Goal: Information Seeking & Learning: Learn about a topic

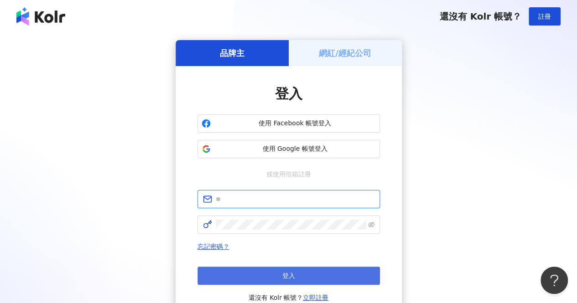
type input "**********"
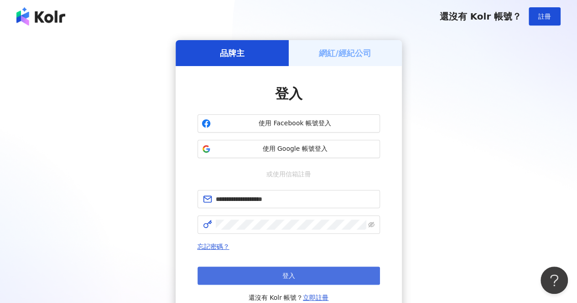
click at [289, 279] on span "登入" at bounding box center [288, 275] width 13 height 7
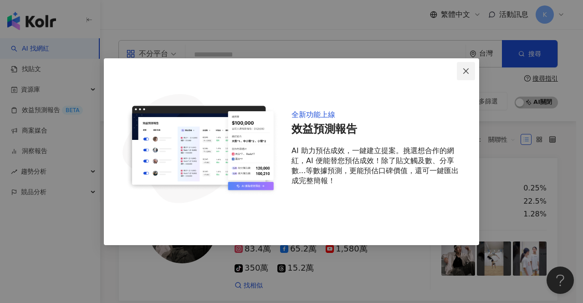
click at [473, 71] on span "Close" at bounding box center [466, 70] width 18 height 7
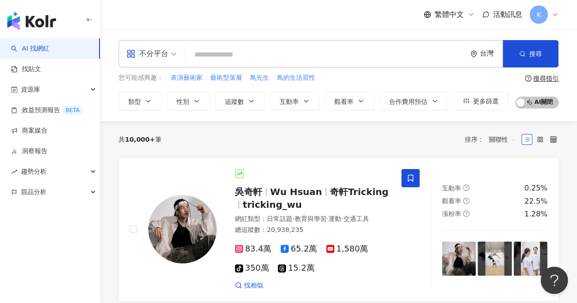
paste input "**********"
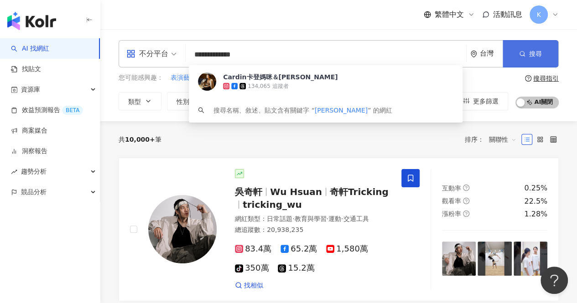
click at [527, 58] on button "搜尋" at bounding box center [530, 53] width 56 height 27
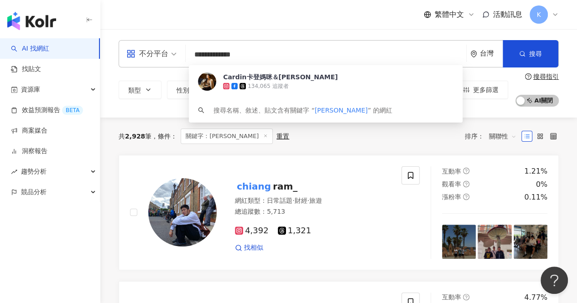
drag, startPoint x: 273, startPoint y: 49, endPoint x: 192, endPoint y: 49, distance: 81.1
click at [192, 49] on input "**********" at bounding box center [325, 54] width 273 height 17
type input "****"
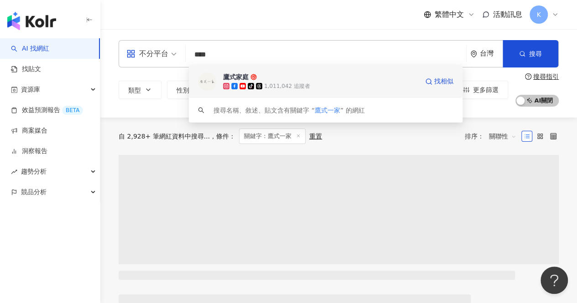
click at [230, 76] on div "鷹式家庭" at bounding box center [236, 76] width 26 height 9
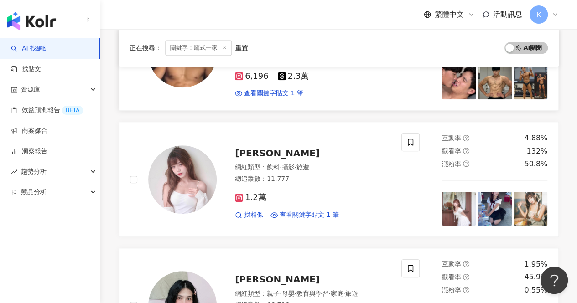
scroll to position [224, 0]
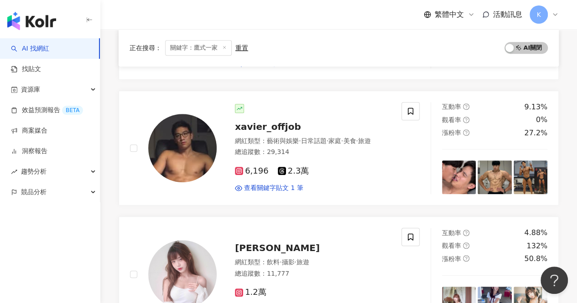
click at [185, 44] on span "關鍵字：鷹式一家" at bounding box center [198, 47] width 67 height 15
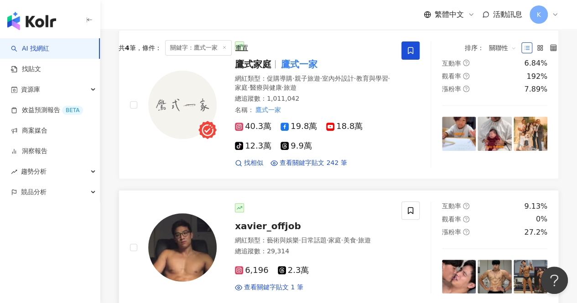
scroll to position [0, 0]
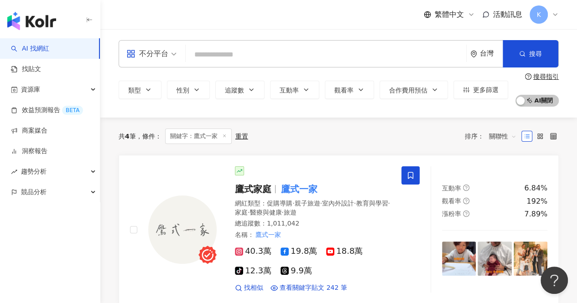
click at [210, 58] on input "search" at bounding box center [325, 54] width 273 height 17
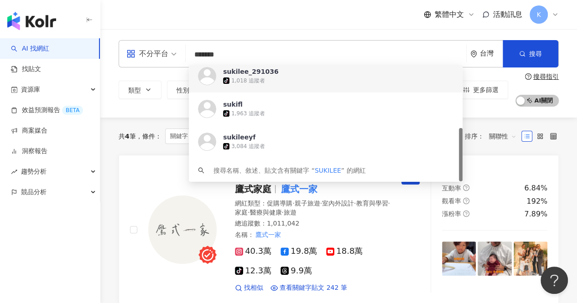
scroll to position [138, 0]
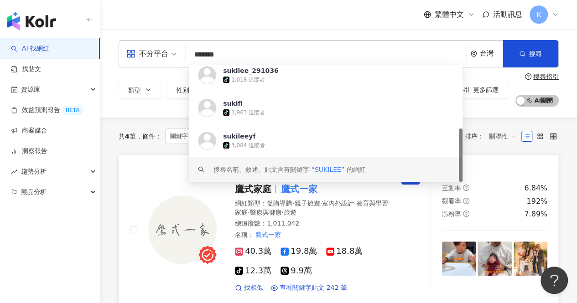
type input "*******"
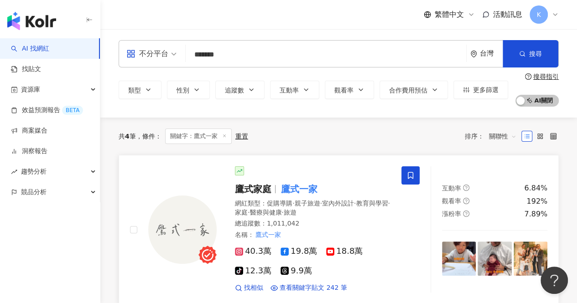
click at [129, 212] on div "鷹式家庭 鷹式一家 網紅類型 ： 促購導購 · 親子旅遊 · 室內外設計 · 教育與學習 · 家庭 · 醫療與健康 · 旅遊 總追蹤數 ： 1,011,042…" at bounding box center [274, 229] width 311 height 126
click at [152, 88] on button "類型" at bounding box center [140, 90] width 43 height 18
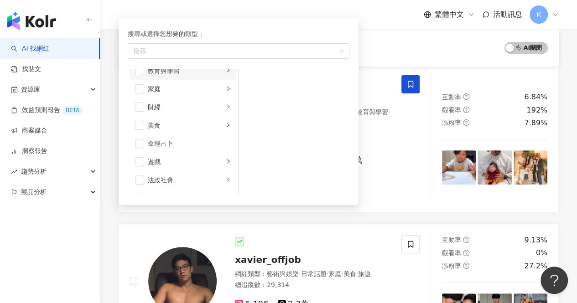
scroll to position [91, 0]
click at [161, 81] on div "家庭" at bounding box center [186, 80] width 76 height 10
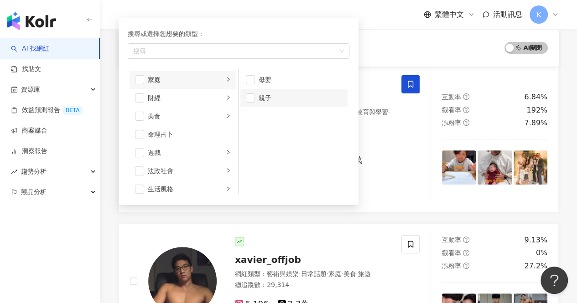
click at [262, 96] on div "親子" at bounding box center [299, 98] width 83 height 10
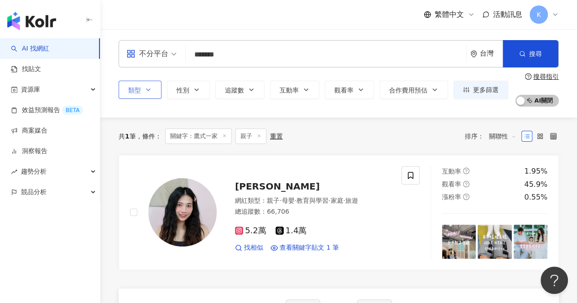
click at [258, 51] on input "*******" at bounding box center [325, 54] width 273 height 17
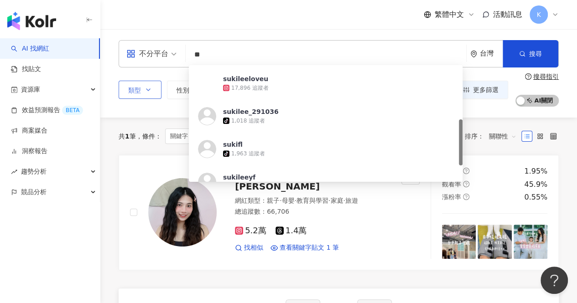
type input "*"
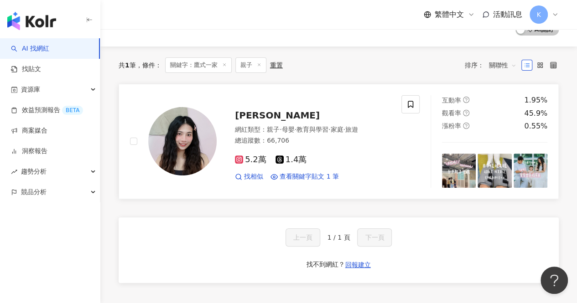
scroll to position [91, 0]
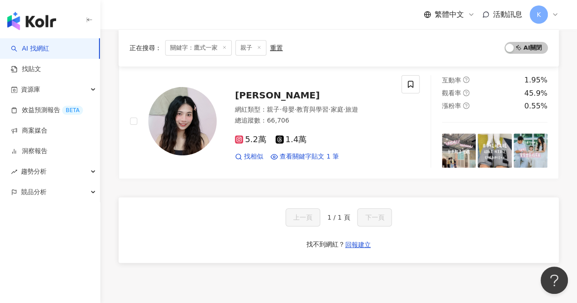
click at [223, 49] on icon at bounding box center [224, 47] width 5 height 5
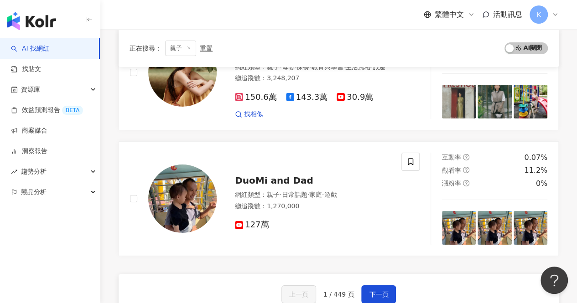
scroll to position [1504, 0]
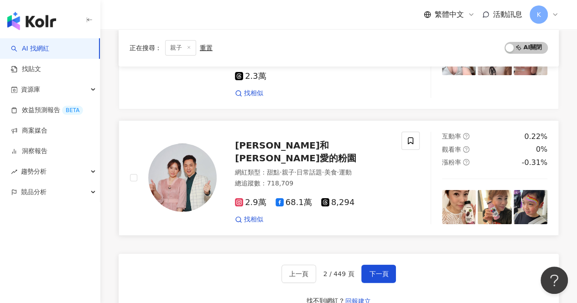
scroll to position [1645, 0]
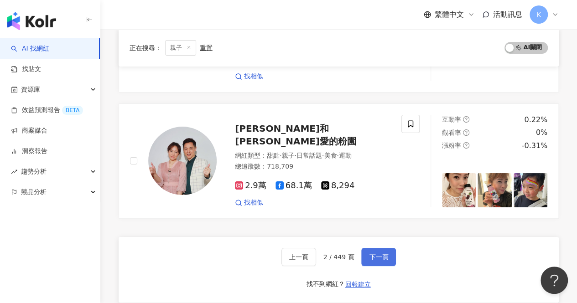
click at [383, 253] on span "下一頁" at bounding box center [378, 256] width 19 height 7
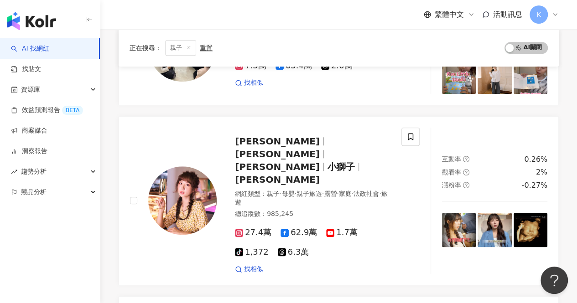
scroll to position [422, 0]
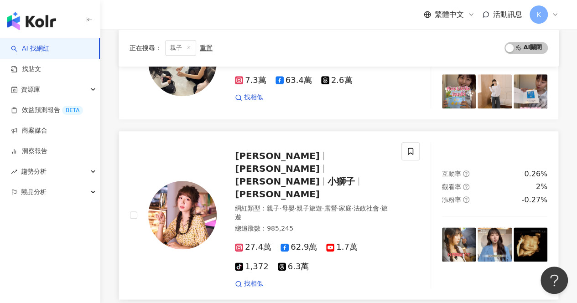
click at [285, 163] on span "洪詩涵" at bounding box center [277, 168] width 85 height 11
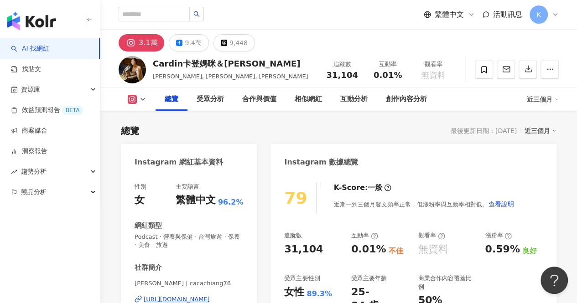
scroll to position [56, 0]
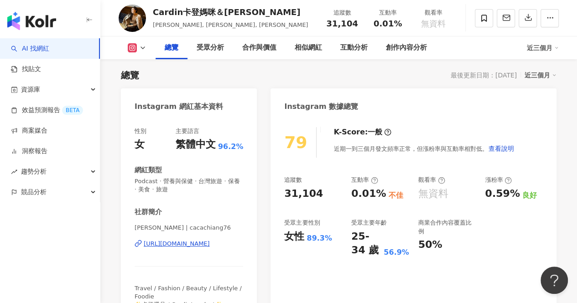
click at [205, 247] on div "https://www.instagram.com/cacachiang76/" at bounding box center [177, 244] width 66 height 8
click at [531, 20] on button "button" at bounding box center [527, 18] width 18 height 18
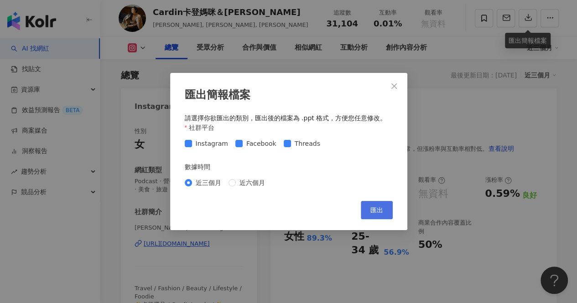
click at [371, 209] on span "匯出" at bounding box center [376, 209] width 13 height 7
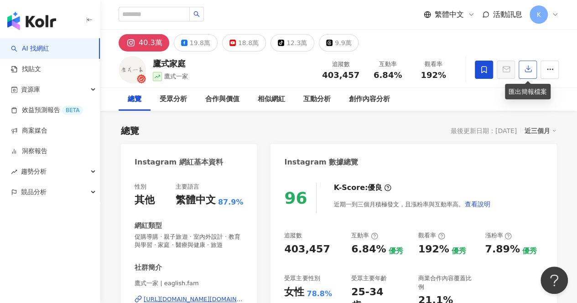
click at [522, 71] on button "button" at bounding box center [527, 70] width 18 height 18
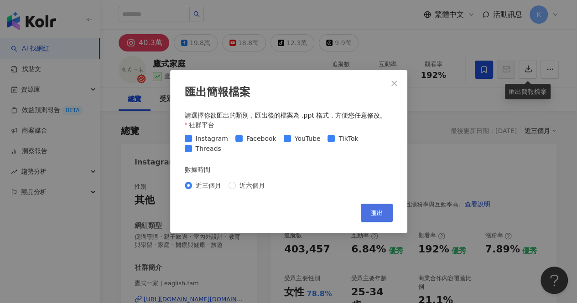
click at [368, 210] on button "匯出" at bounding box center [377, 213] width 32 height 18
click at [395, 86] on icon "close" at bounding box center [393, 83] width 7 height 7
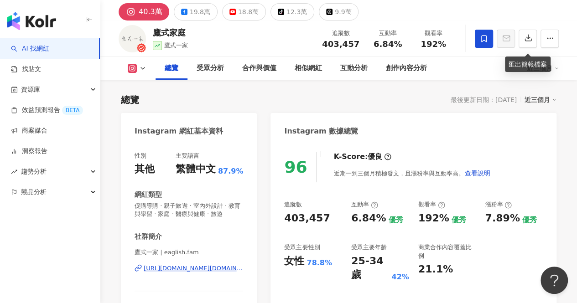
scroll to position [91, 0]
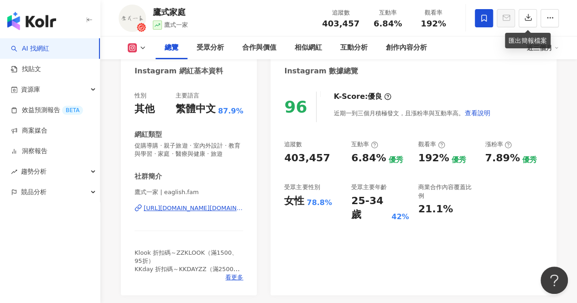
click at [186, 212] on div "https://www.instagram.com/eaglish.fam/" at bounding box center [193, 208] width 99 height 8
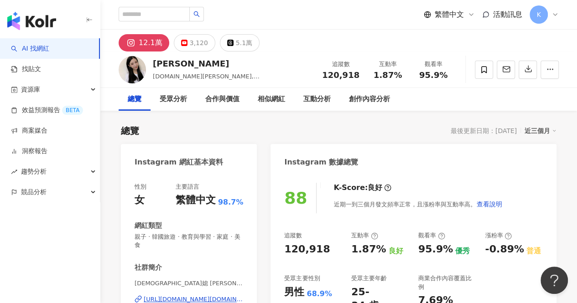
scroll to position [56, 0]
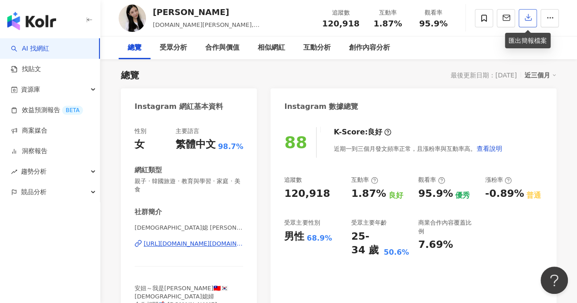
click at [529, 20] on icon "button" at bounding box center [528, 17] width 8 height 8
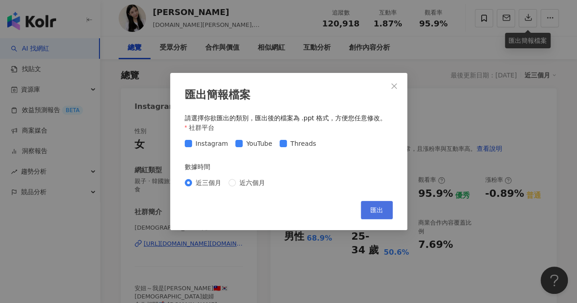
click at [372, 208] on span "匯出" at bounding box center [376, 209] width 13 height 7
click at [377, 210] on span "匯出" at bounding box center [376, 209] width 13 height 7
click at [396, 87] on icon "close" at bounding box center [393, 86] width 7 height 7
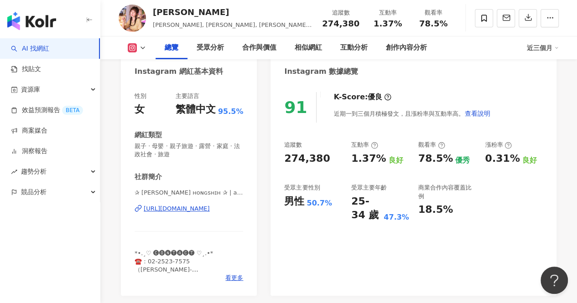
scroll to position [91, 0]
click at [210, 209] on div "https://www.instagram.com/angelhong/" at bounding box center [177, 208] width 66 height 8
